Goal: Entertainment & Leisure: Consume media (video, audio)

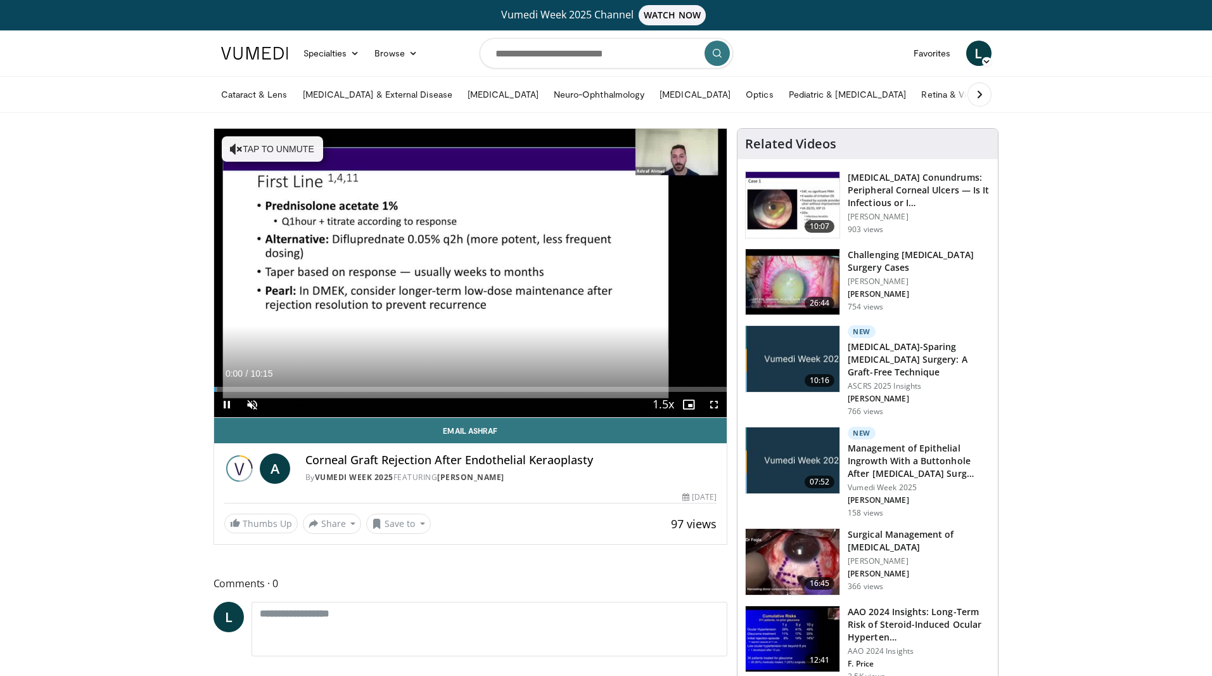
click at [224, 402] on span "Video Player" at bounding box center [226, 404] width 25 height 25
click at [253, 403] on span "Video Player" at bounding box center [252, 404] width 25 height 25
click at [221, 404] on span "Video Player" at bounding box center [226, 404] width 25 height 25
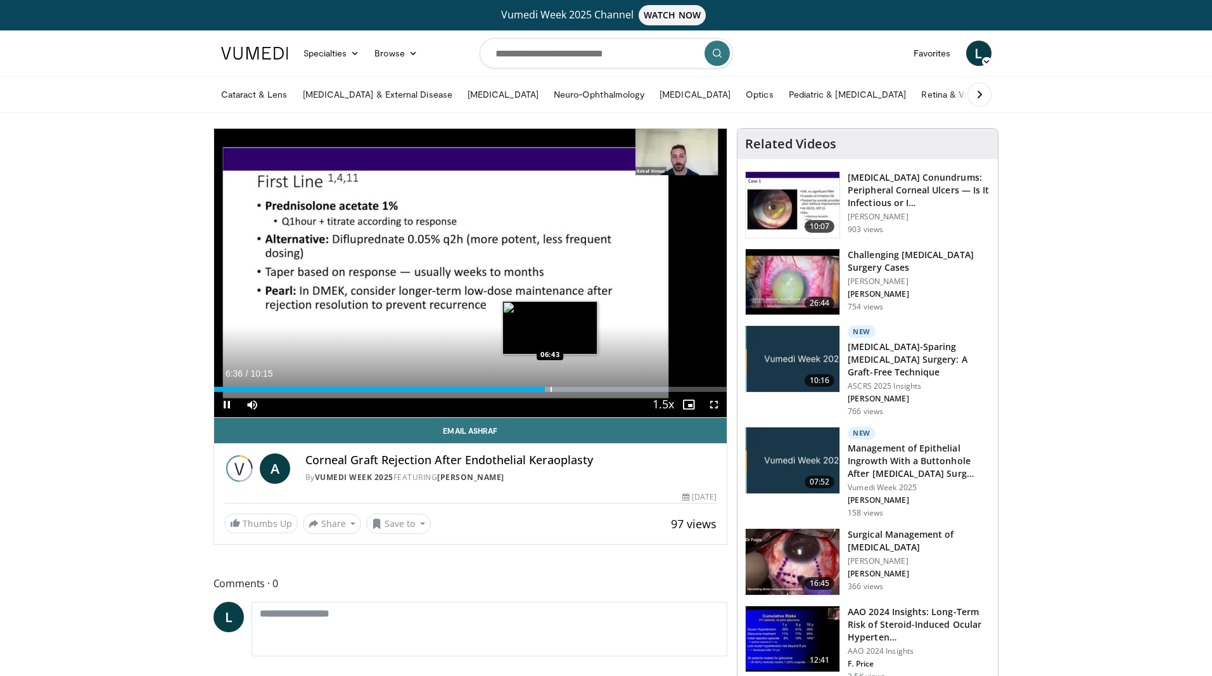
click at [551, 390] on div "Progress Bar" at bounding box center [551, 389] width 1 height 5
click at [562, 390] on div "Progress Bar" at bounding box center [562, 389] width 1 height 5
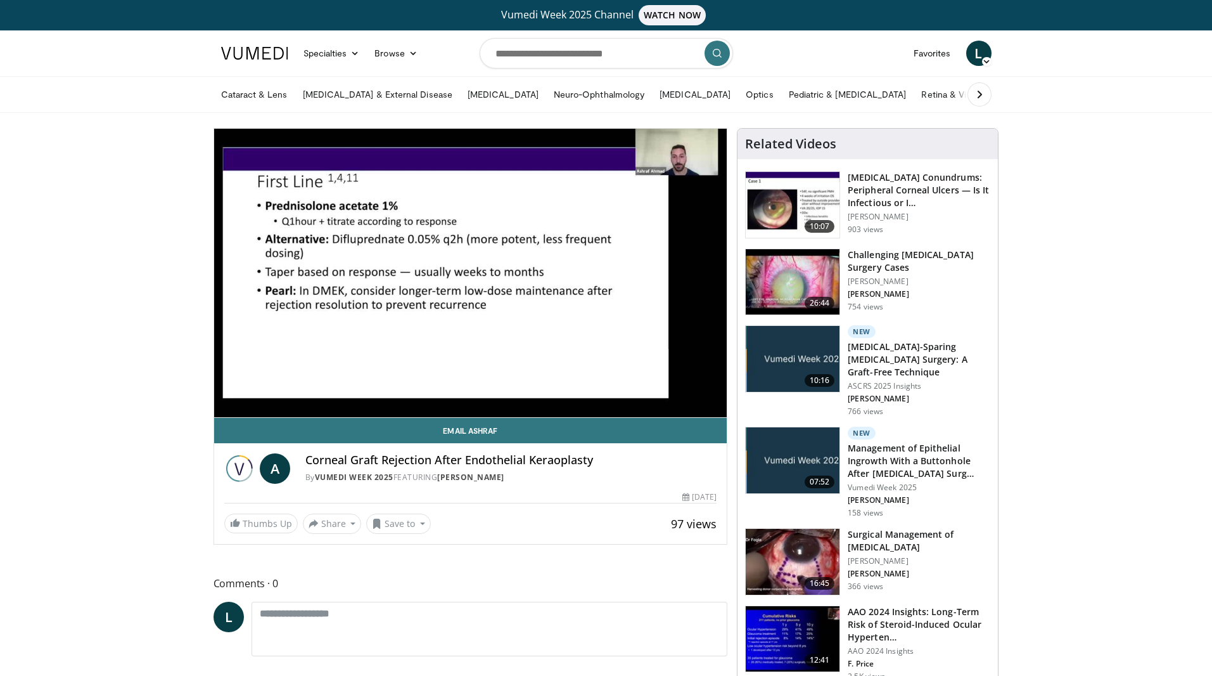
click at [574, 390] on div "10 seconds Tap to unmute" at bounding box center [470, 273] width 513 height 288
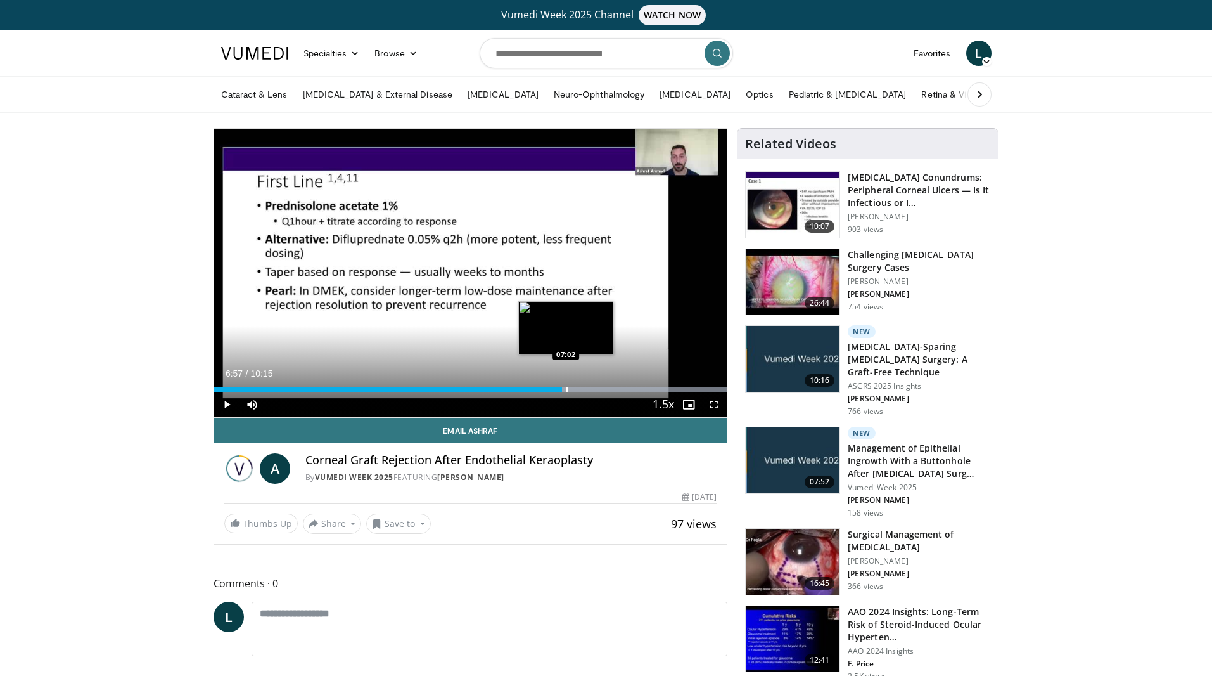
click at [567, 390] on div "Progress Bar" at bounding box center [567, 389] width 1 height 5
click at [582, 382] on div "Loaded : 99.95% 07:00 07:21" at bounding box center [470, 386] width 513 height 12
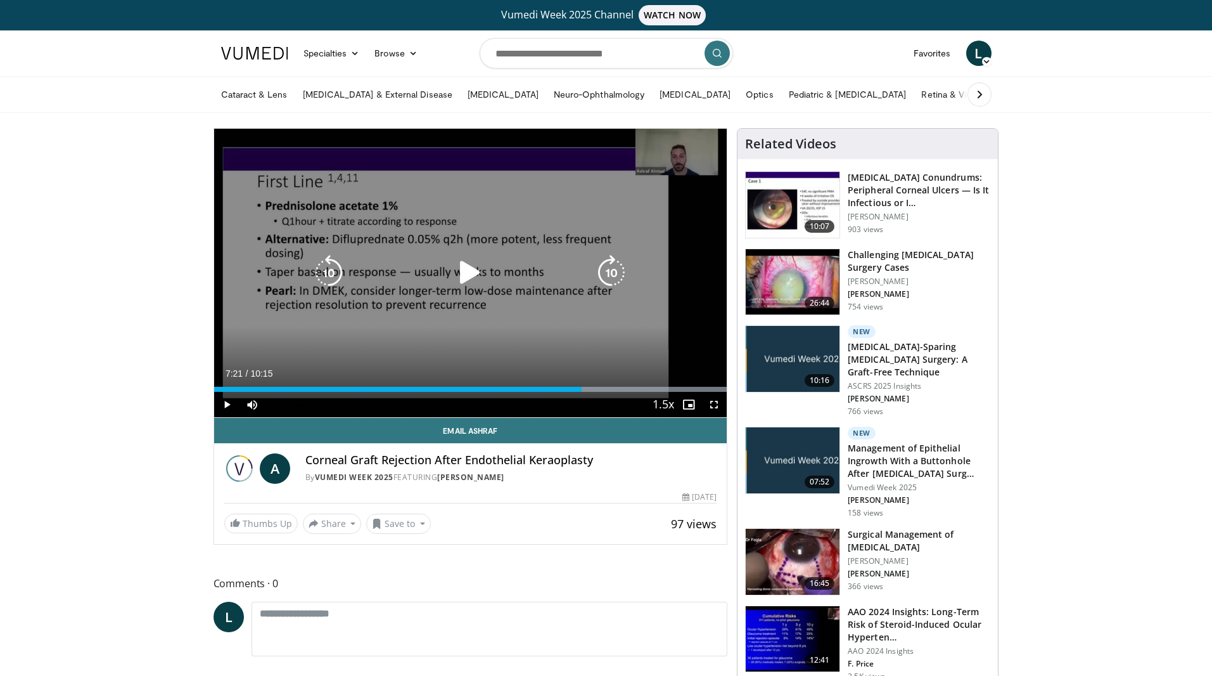
click at [548, 290] on div "10 seconds Tap to unmute" at bounding box center [470, 273] width 513 height 288
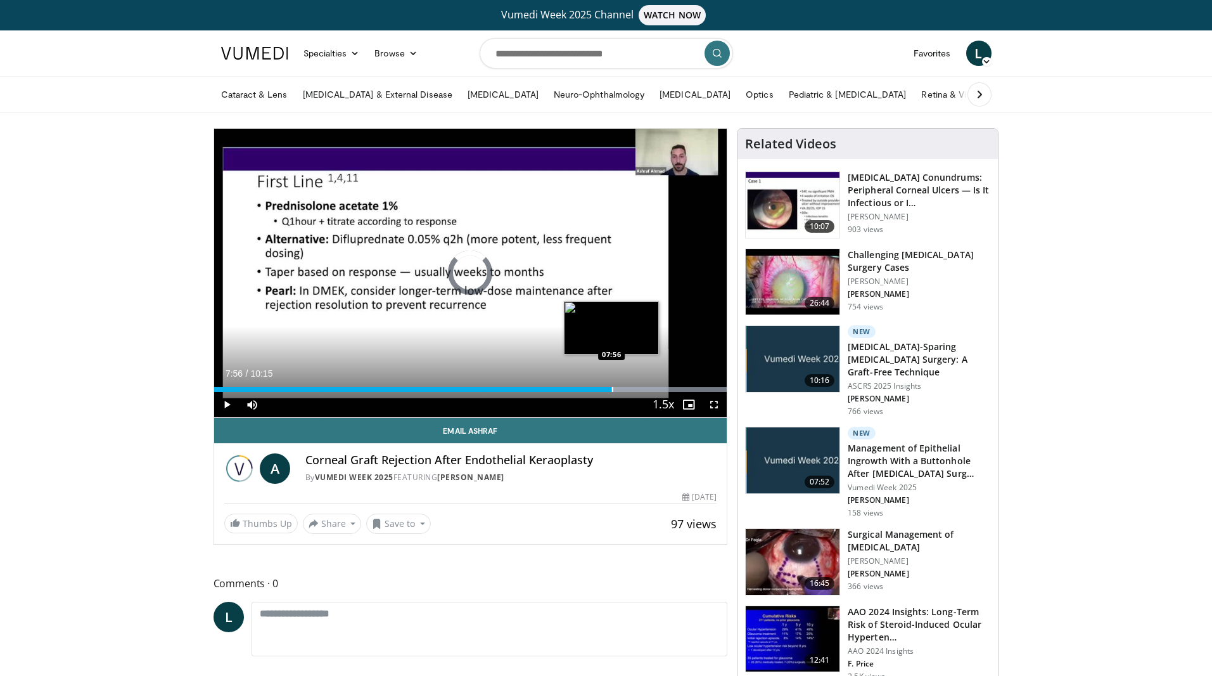
click at [612, 390] on div "Progress Bar" at bounding box center [612, 389] width 1 height 5
click at [663, 383] on div "Loaded : 99.95% 08:26 08:59" at bounding box center [470, 386] width 513 height 12
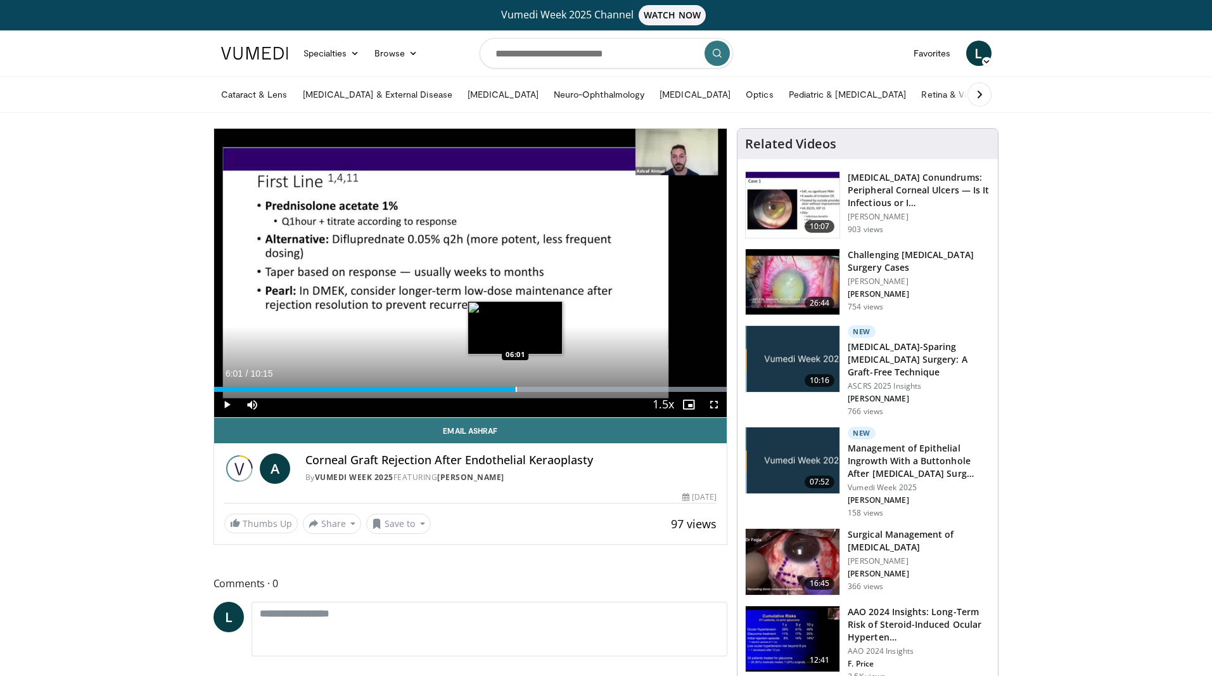
click at [516, 390] on div "Progress Bar" at bounding box center [516, 389] width 1 height 5
click at [484, 384] on div "Loaded : 99.95% 05:24 05:24" at bounding box center [470, 386] width 513 height 12
